Goal: Task Accomplishment & Management: Complete application form

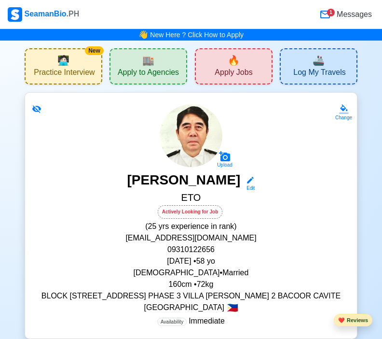
click at [350, 319] on button "❤️ Reviews" at bounding box center [353, 320] width 39 height 13
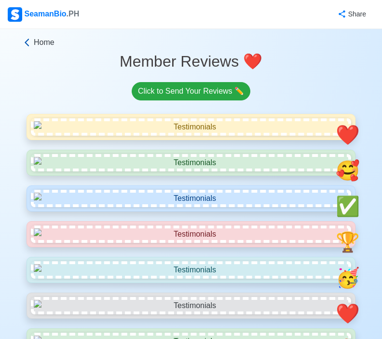
click at [47, 43] on span "Home" at bounding box center [44, 43] width 21 height 12
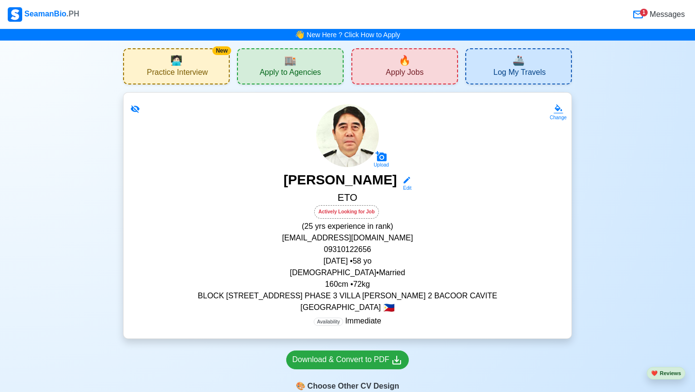
click at [314, 63] on div "🏬 Apply to Agencies" at bounding box center [290, 66] width 107 height 36
click at [382, 72] on div "🔥 Apply Jobs" at bounding box center [404, 66] width 107 height 36
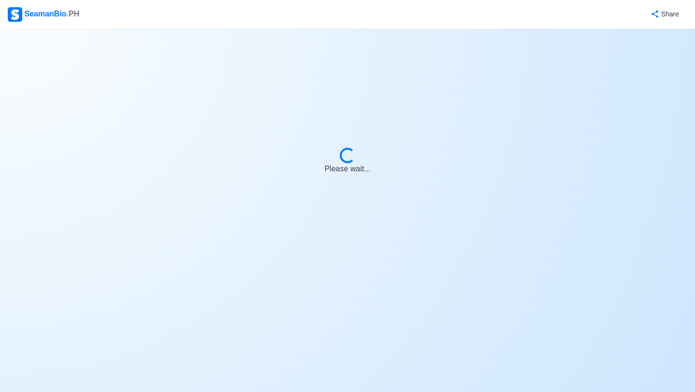
select select "ETO/ETR"
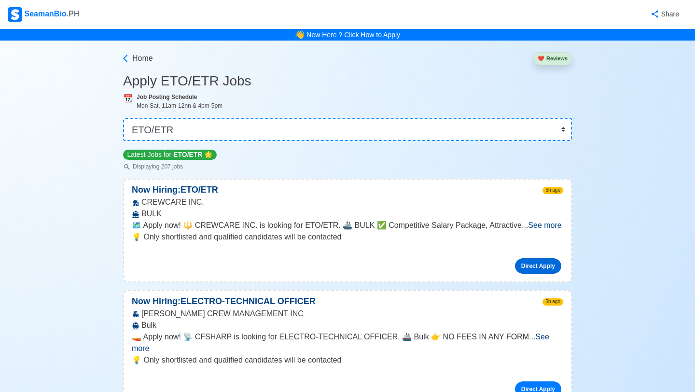
click at [382, 263] on link "Direct Apply" at bounding box center [538, 265] width 46 height 15
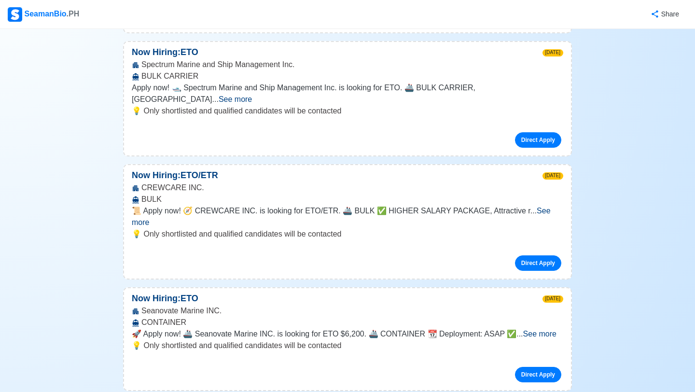
scroll to position [1950, 0]
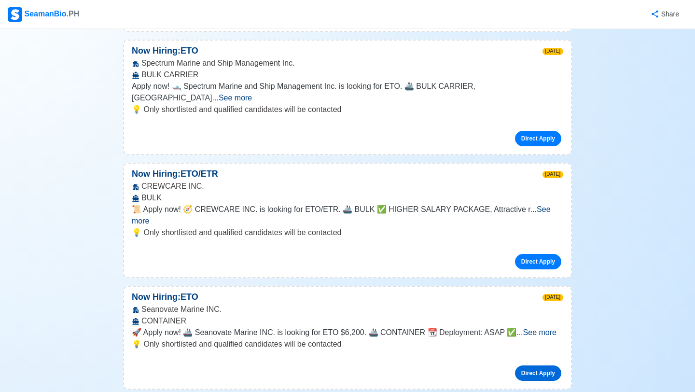
click at [382, 338] on link "Direct Apply" at bounding box center [538, 372] width 46 height 15
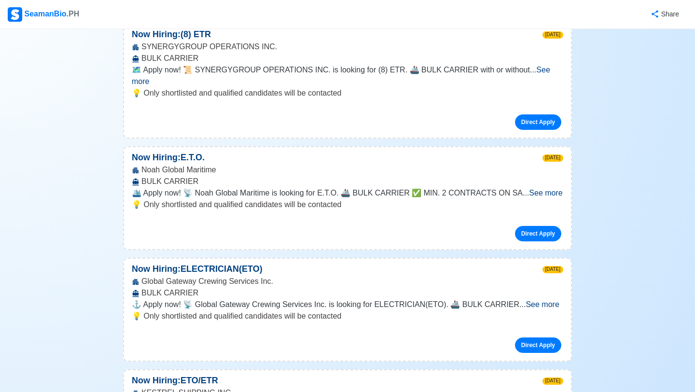
scroll to position [7624, 0]
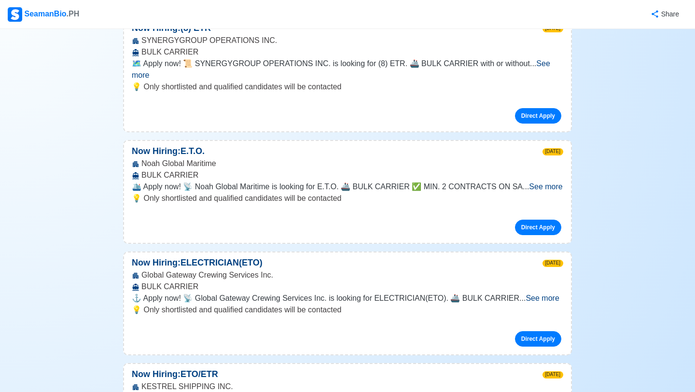
scroll to position [7631, 0]
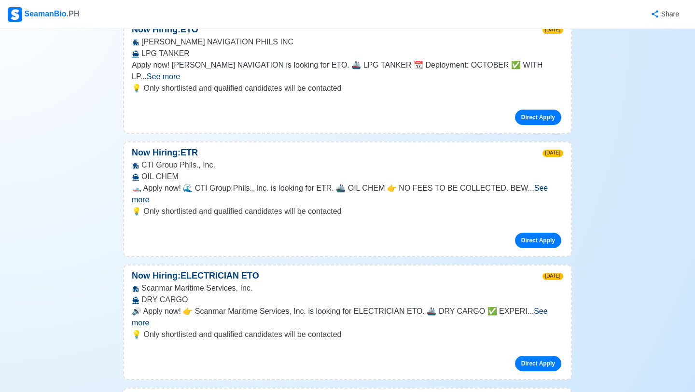
scroll to position [10254, 0]
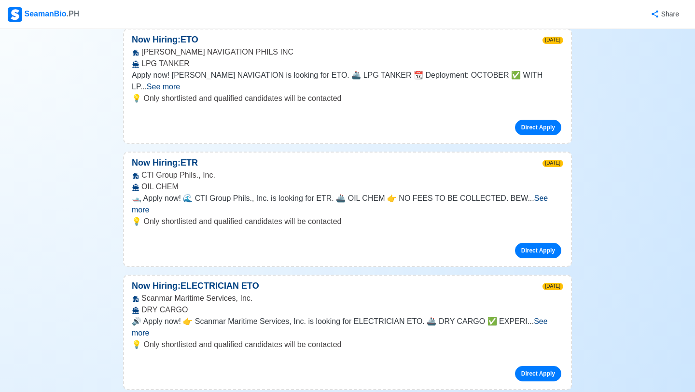
scroll to position [10237, 0]
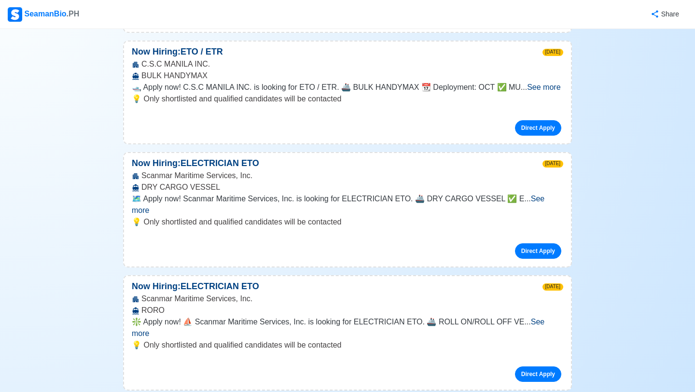
scroll to position [10601, 0]
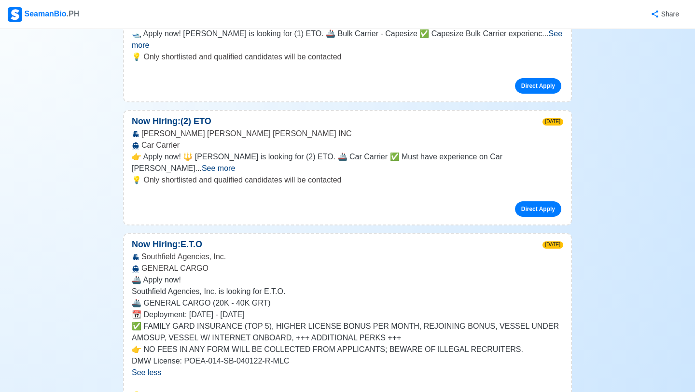
scroll to position [11413, 0]
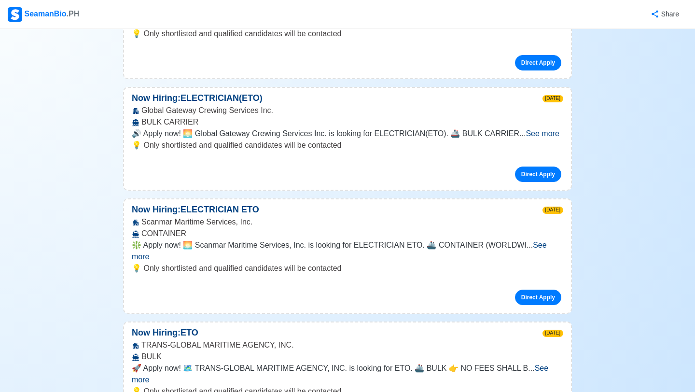
scroll to position [11741, 0]
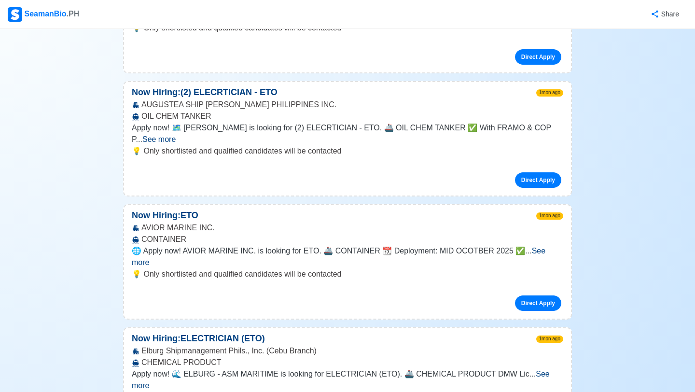
scroll to position [13703, 0]
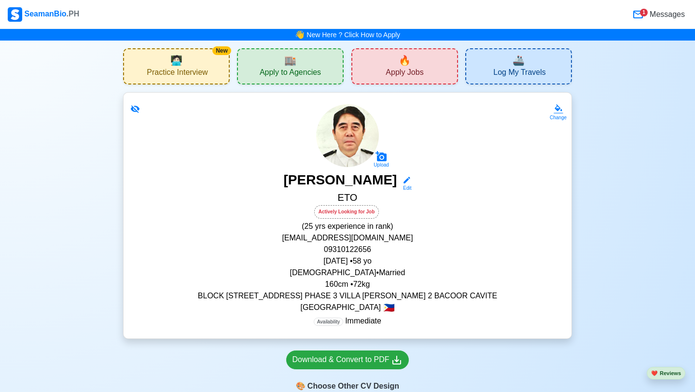
click at [382, 69] on div "🔥 Apply Jobs" at bounding box center [404, 66] width 107 height 36
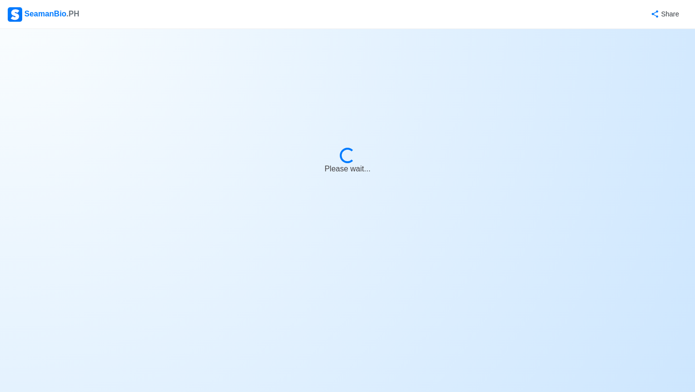
select select "ETO/ETR"
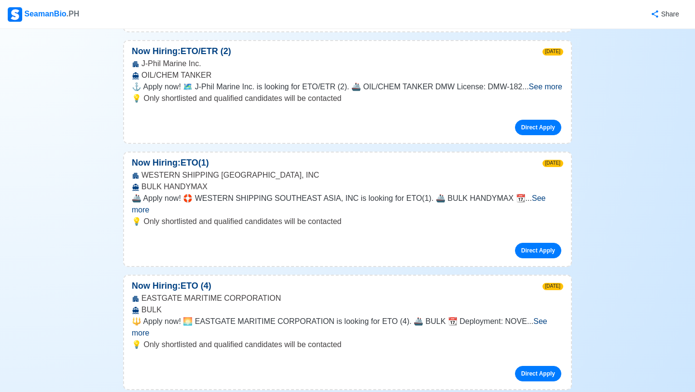
scroll to position [854, 0]
click at [382, 194] on span "See more" at bounding box center [339, 204] width 414 height 20
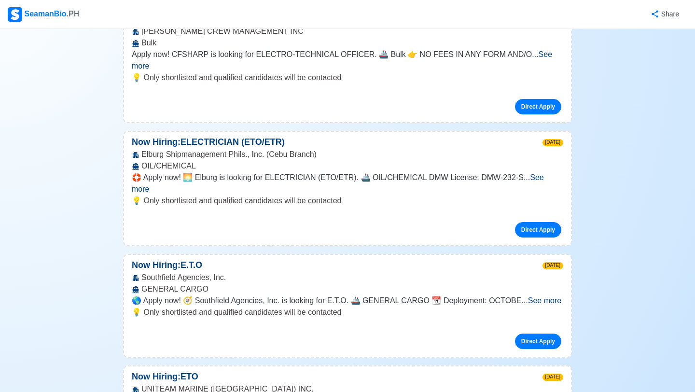
scroll to position [8716, 0]
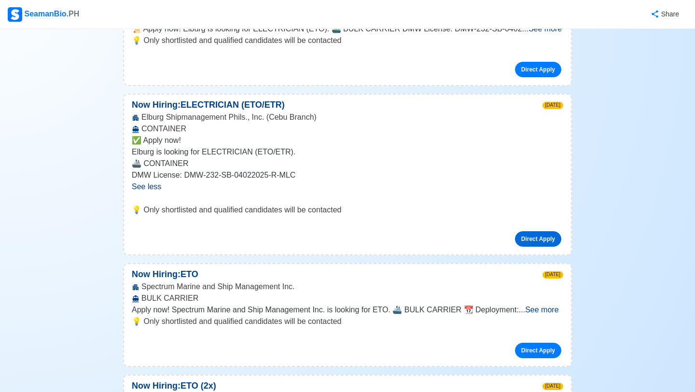
scroll to position [9458, 0]
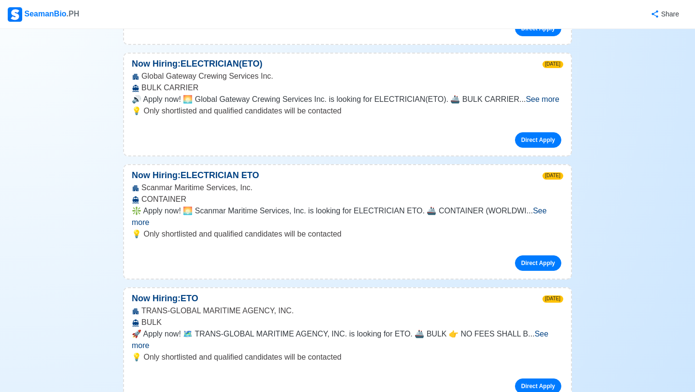
scroll to position [11928, 0]
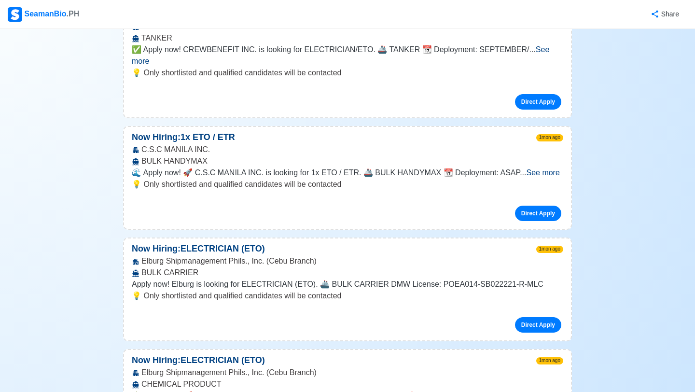
scroll to position [16340, 0]
